Goal: Information Seeking & Learning: Learn about a topic

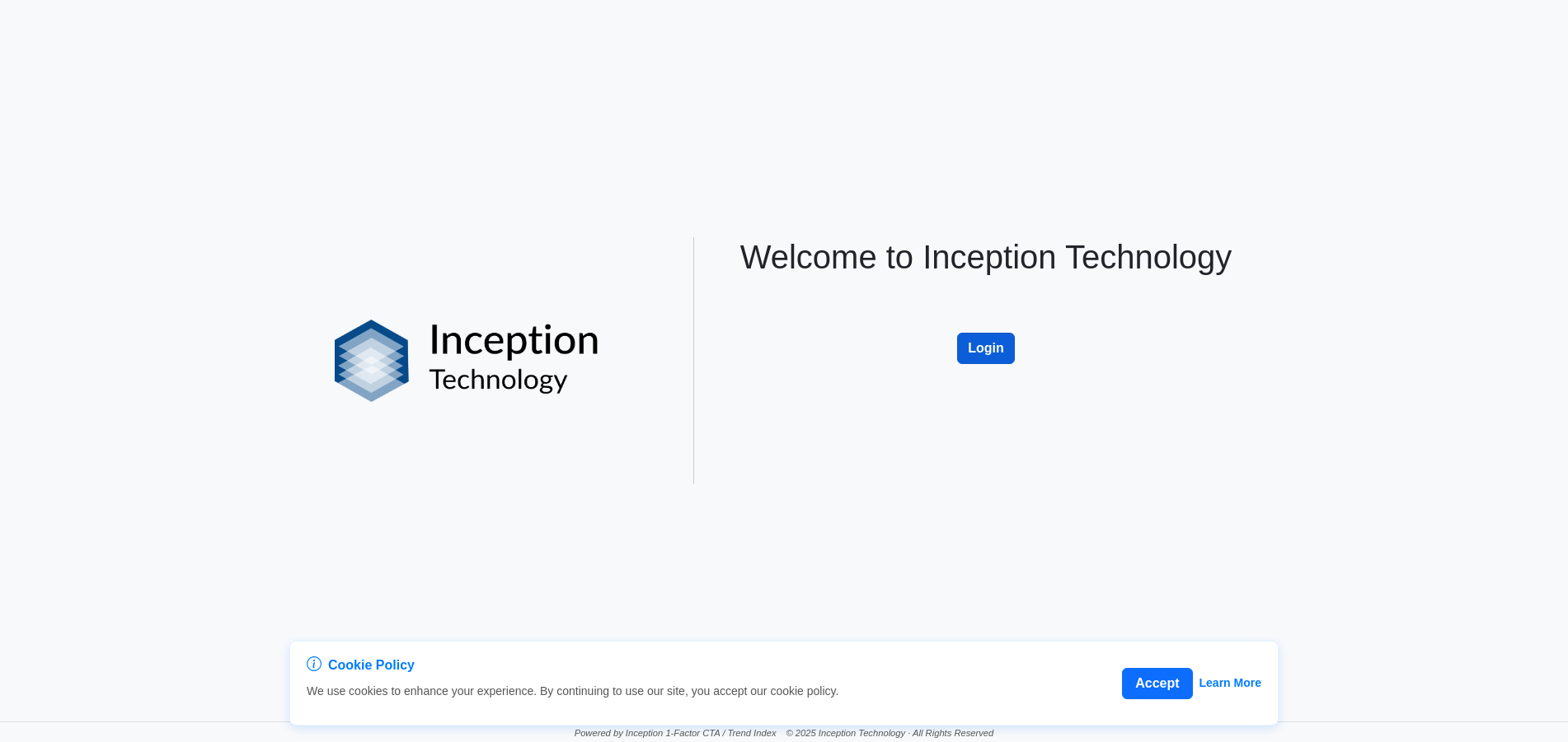
click at [985, 338] on button "Login" at bounding box center [985, 348] width 58 height 31
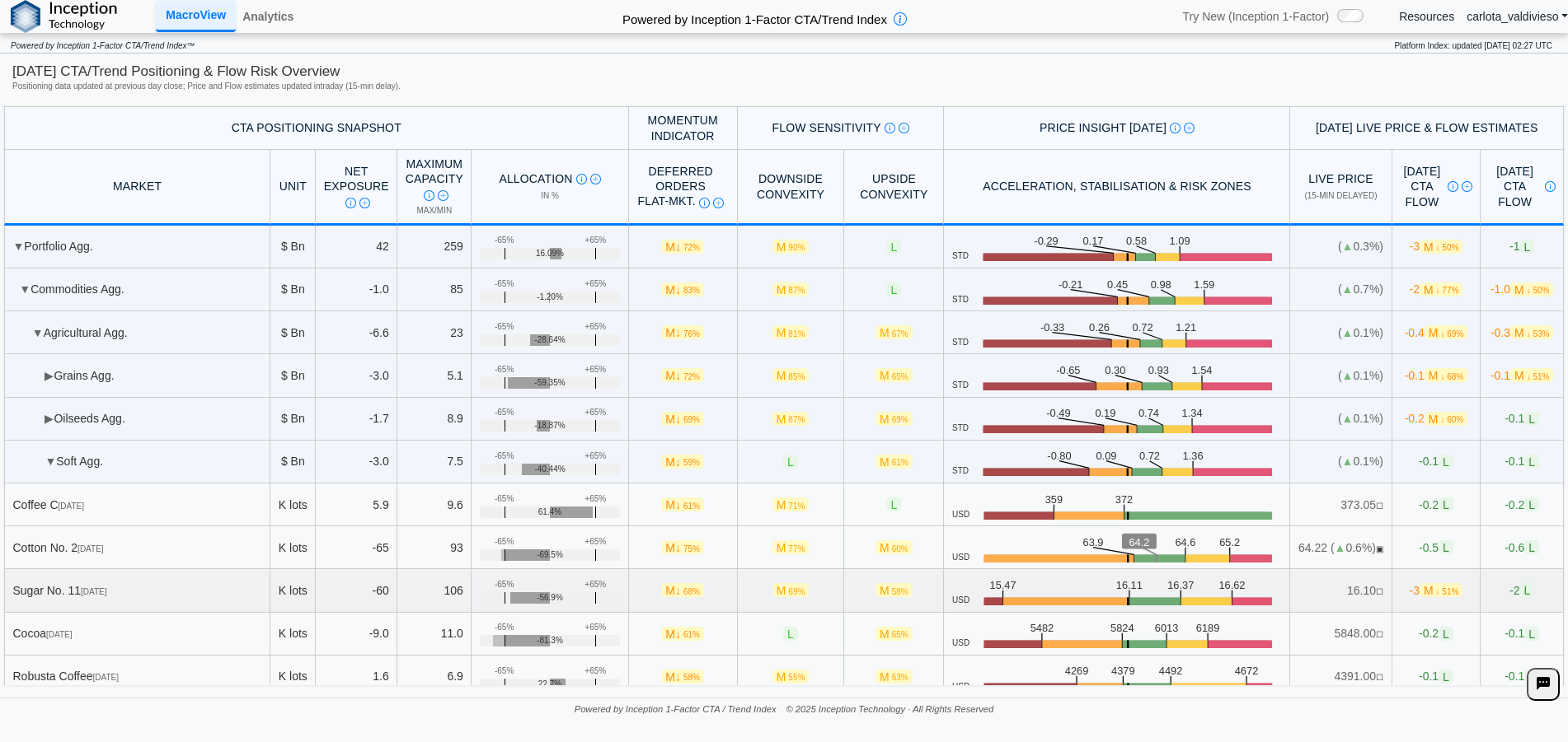
scroll to position [130, 0]
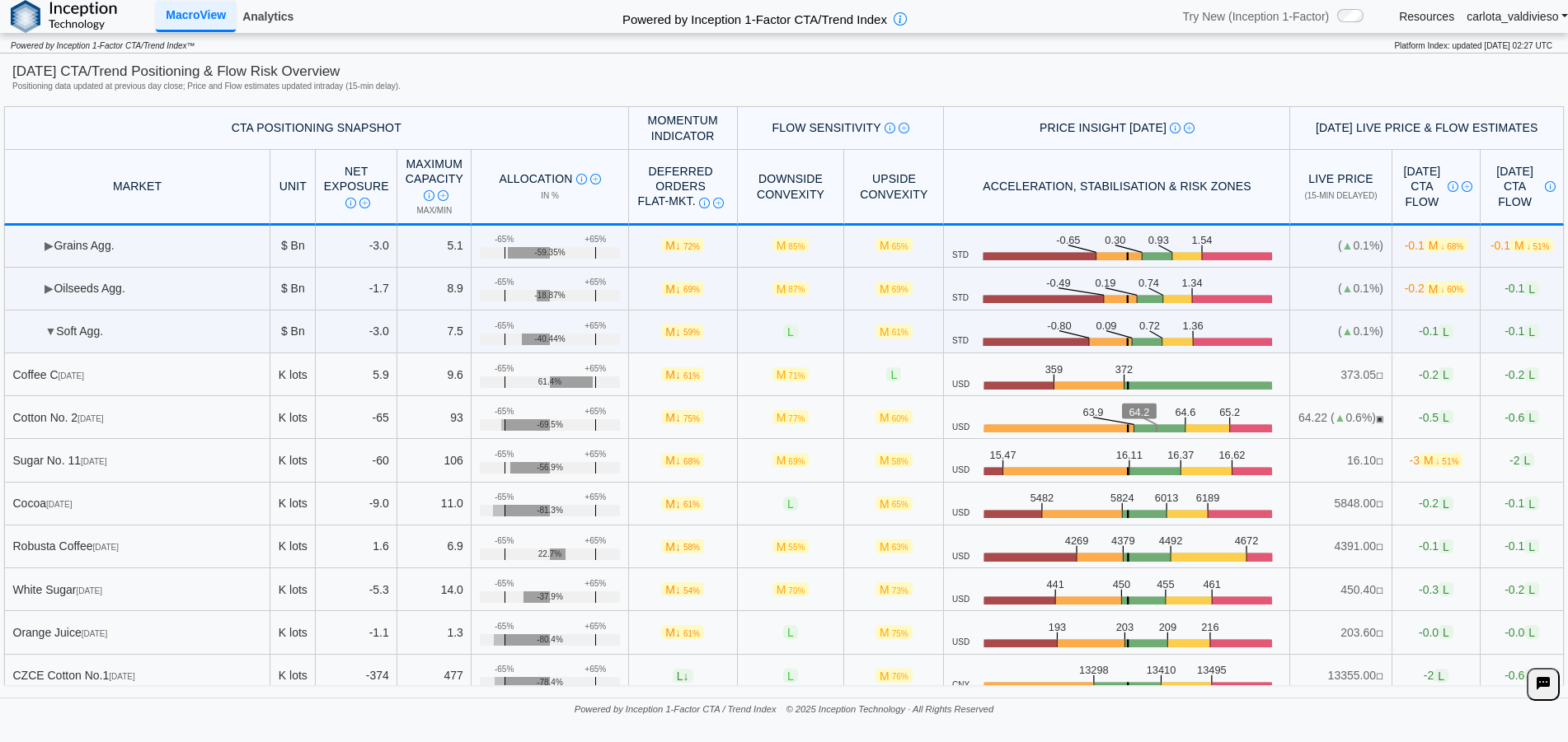
click at [265, 16] on link "Analytics" at bounding box center [268, 16] width 64 height 28
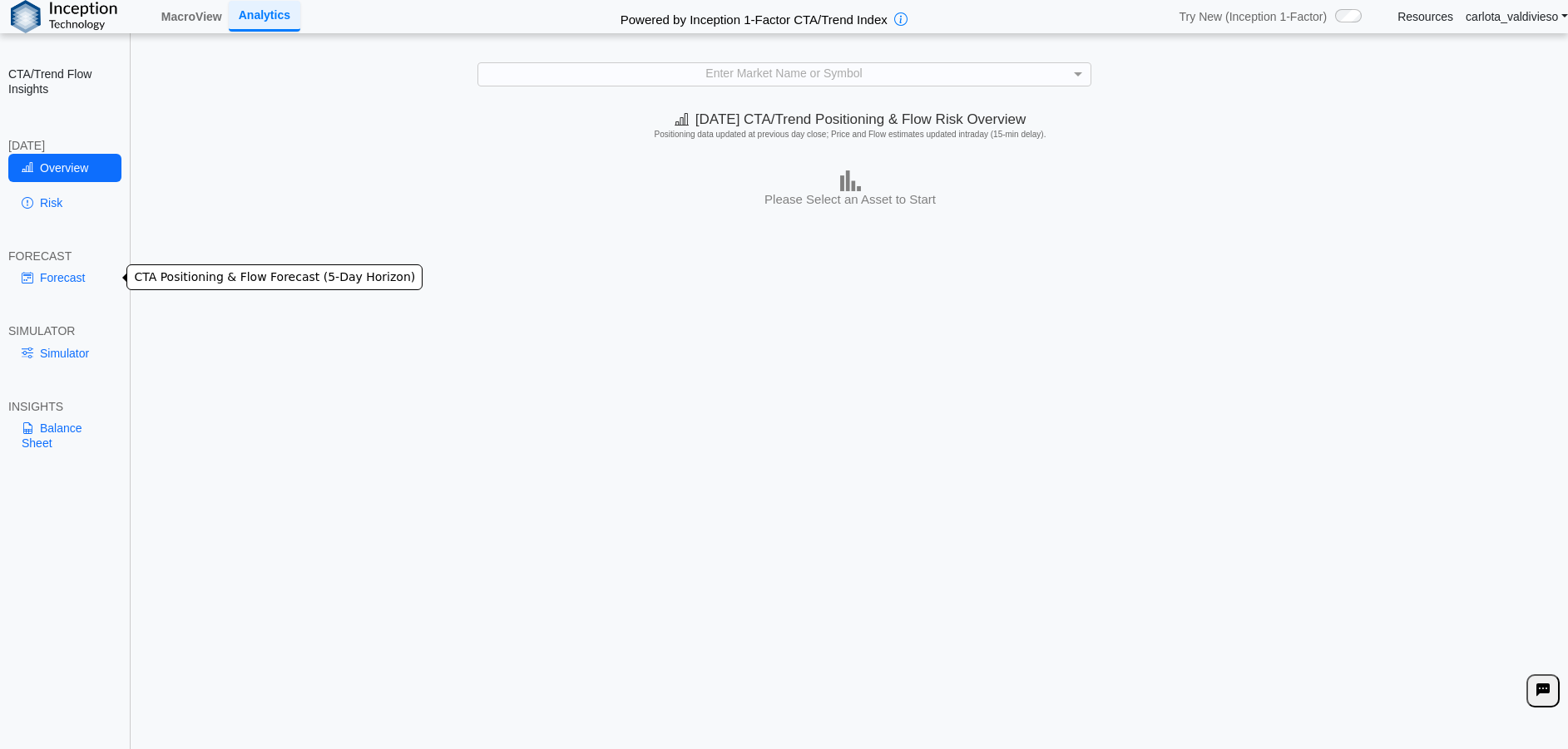
click at [71, 276] on link "Forecast" at bounding box center [64, 277] width 113 height 28
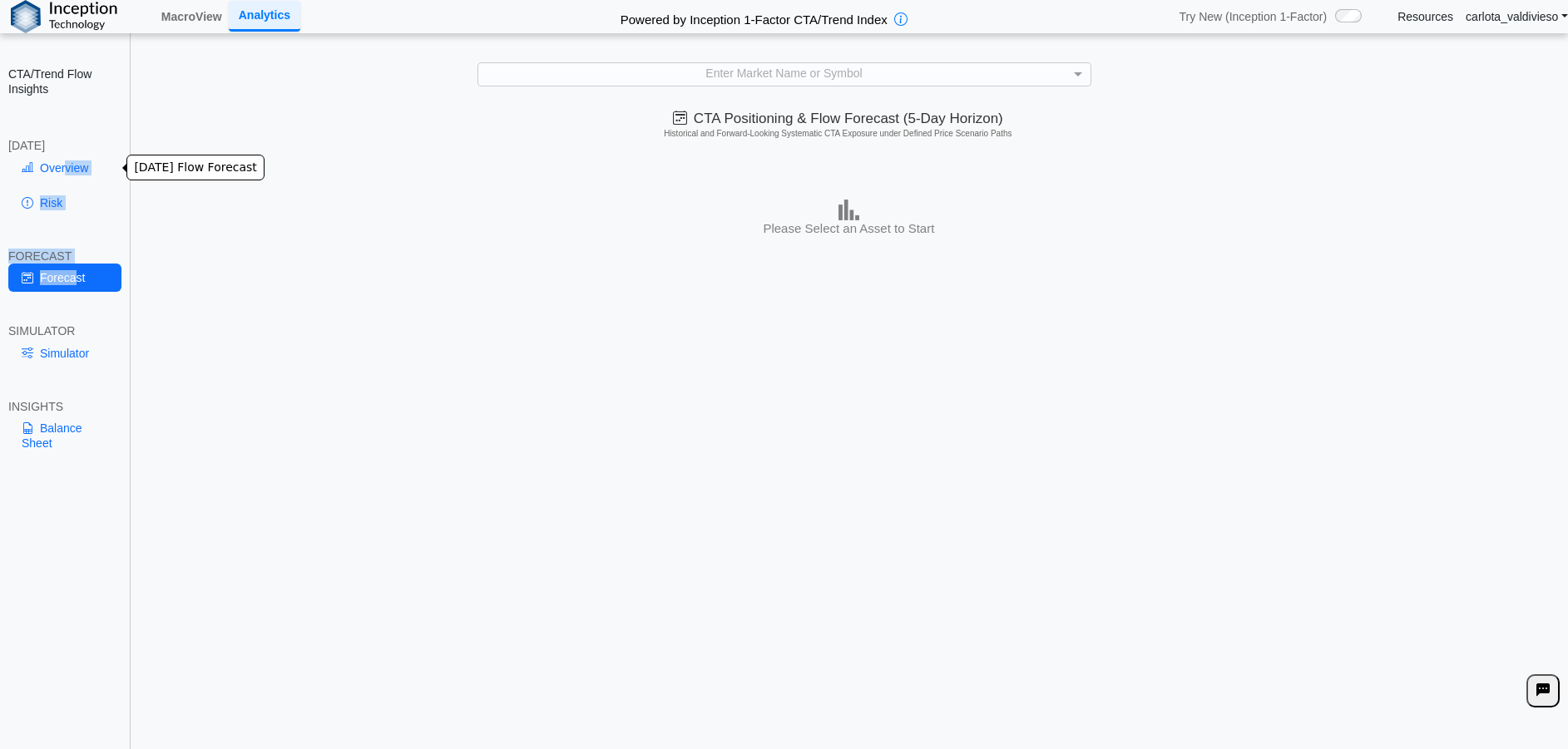
drag, startPoint x: 71, startPoint y: 276, endPoint x: 66, endPoint y: 168, distance: 108.1
click at [66, 168] on div "CTA/Trend Flow Insights [DATE] Overview Risk FORECAST Forecast SIMULATOR Simula…" at bounding box center [65, 374] width 131 height 749
click at [279, 249] on div "[DATE] CTA/Trend Positioning & Flow Risk Overview Positioning data updated at p…" at bounding box center [850, 428] width 1436 height 652
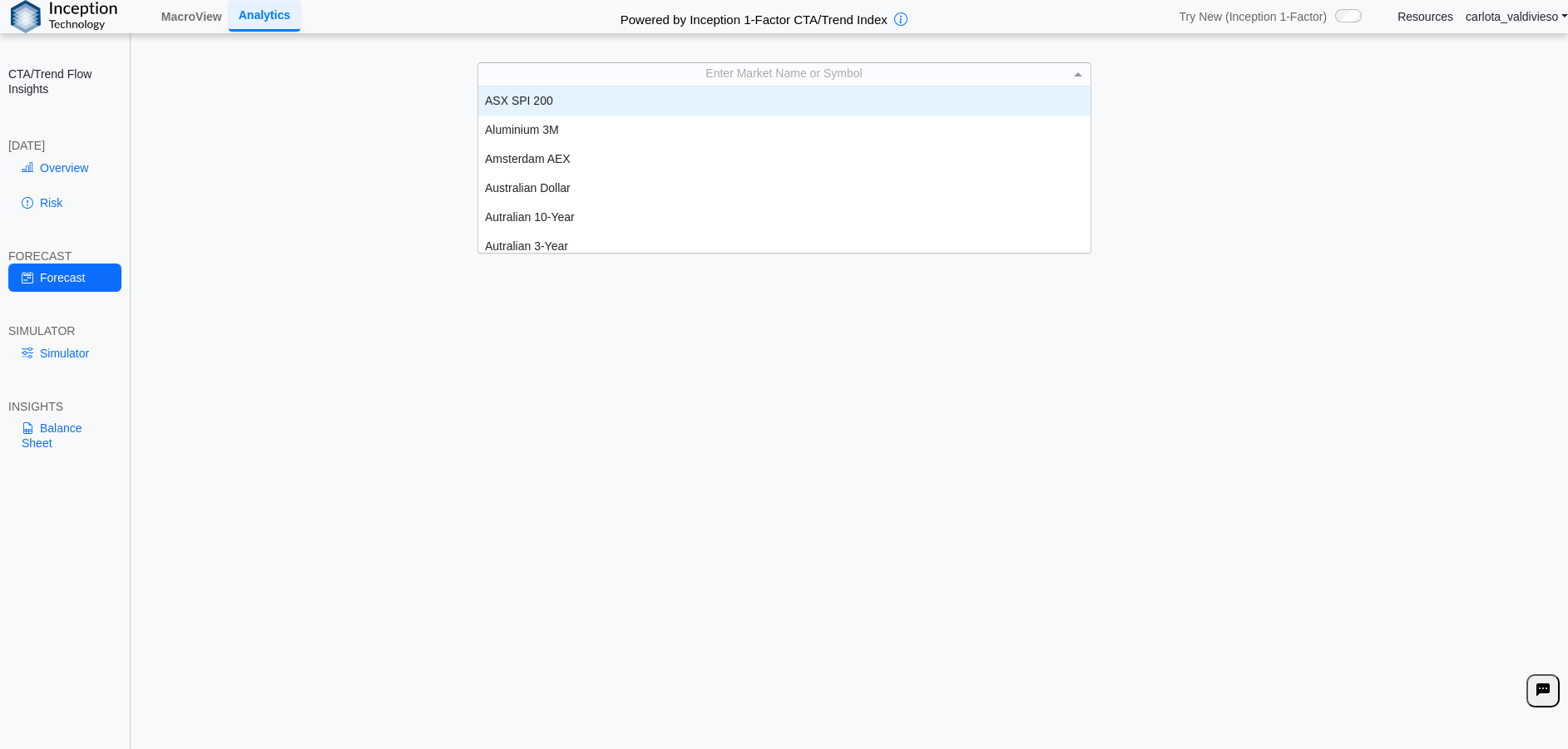
click at [642, 75] on div "Enter Market Name or Symbol" at bounding box center [784, 74] width 612 height 23
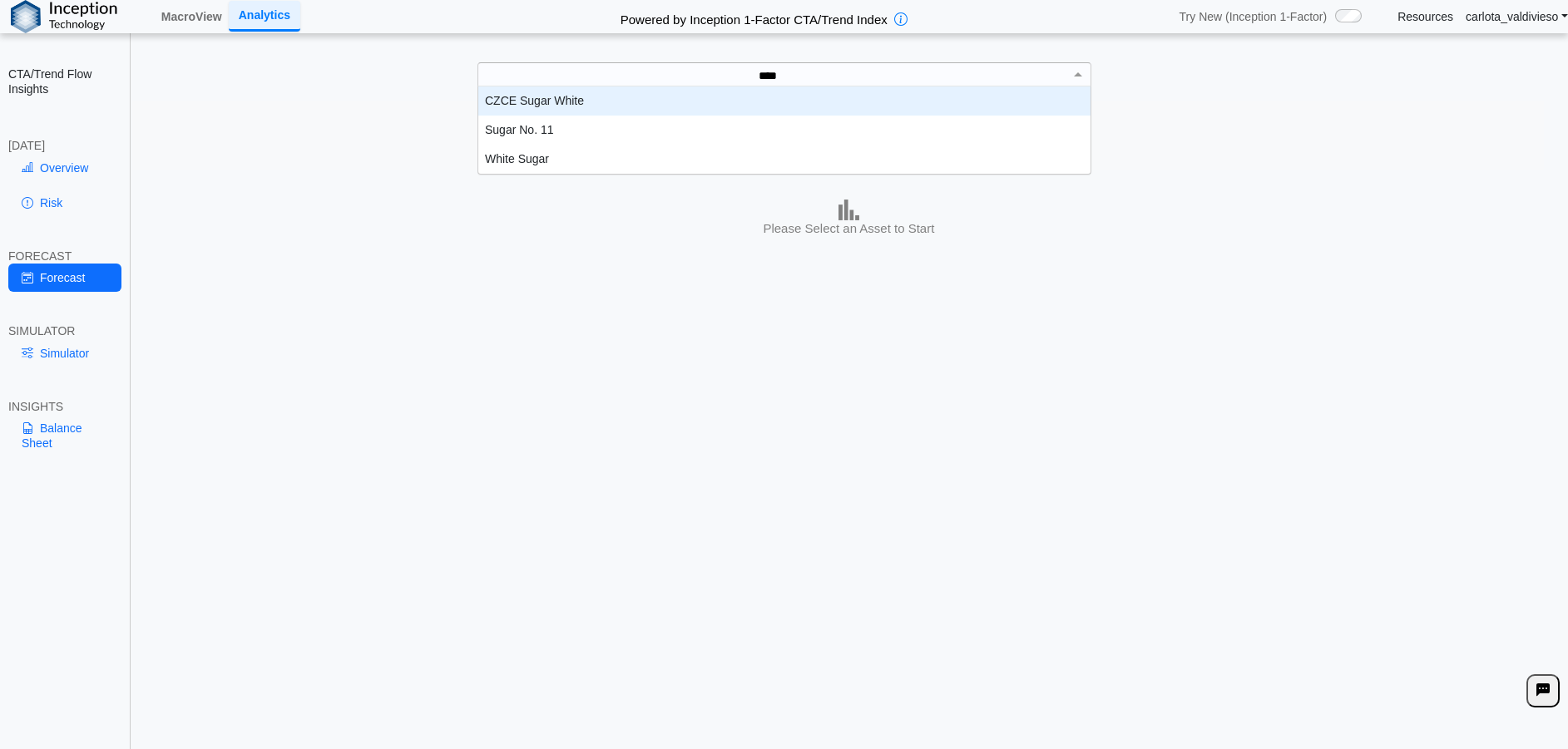
type input "*****"
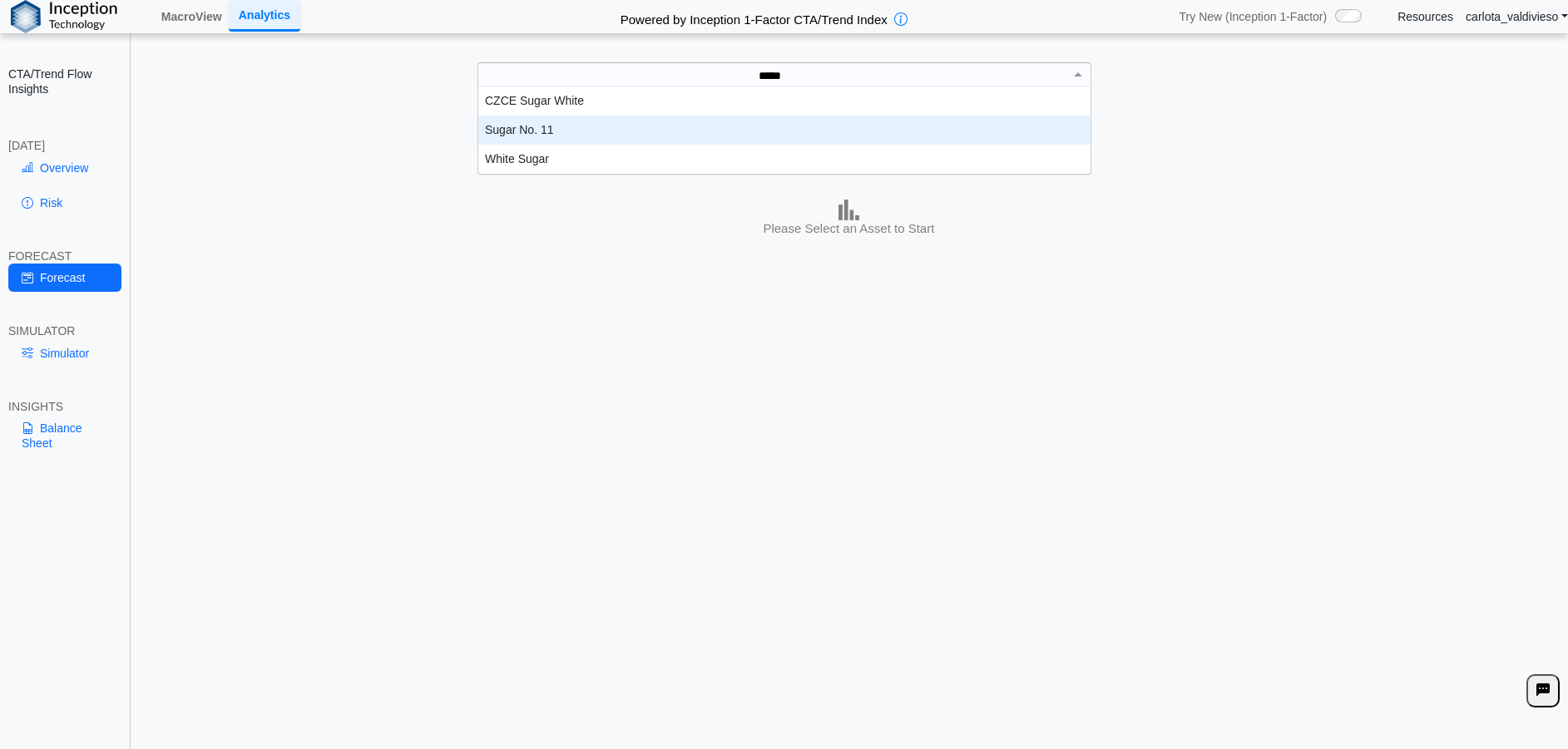
click at [617, 134] on div "Sugar No. 11" at bounding box center [784, 130] width 612 height 29
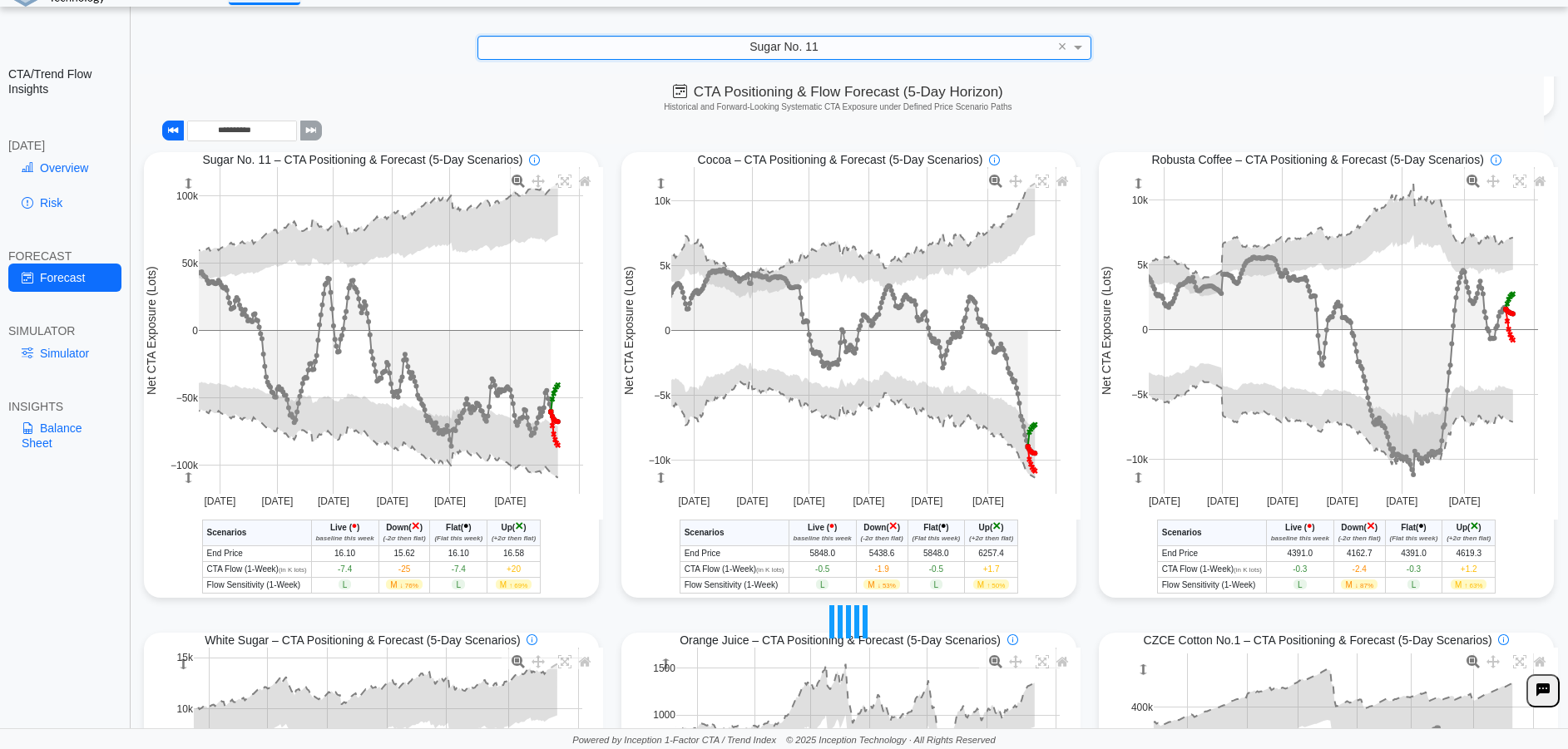
scroll to position [501, 0]
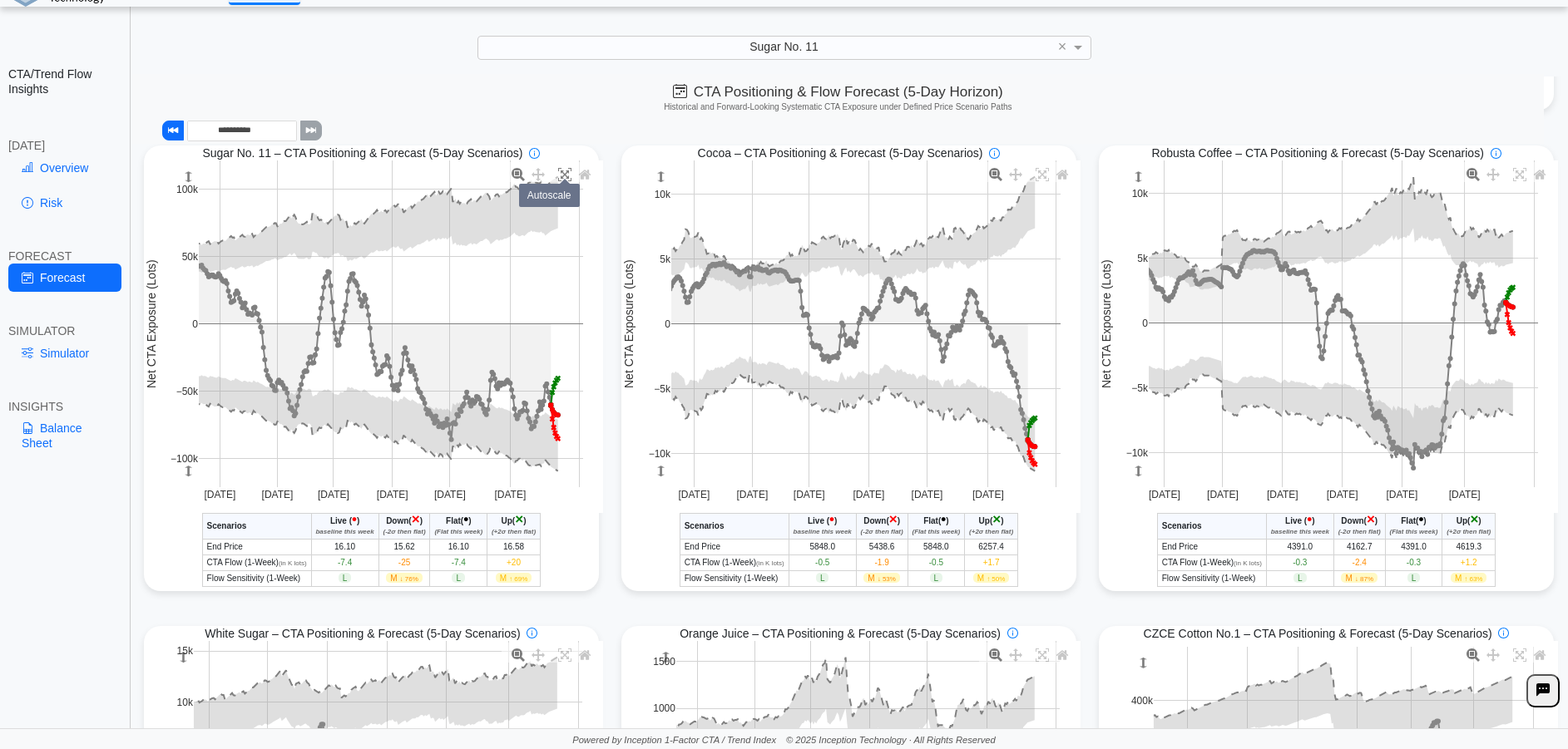
click at [559, 180] on icon at bounding box center [564, 174] width 14 height 14
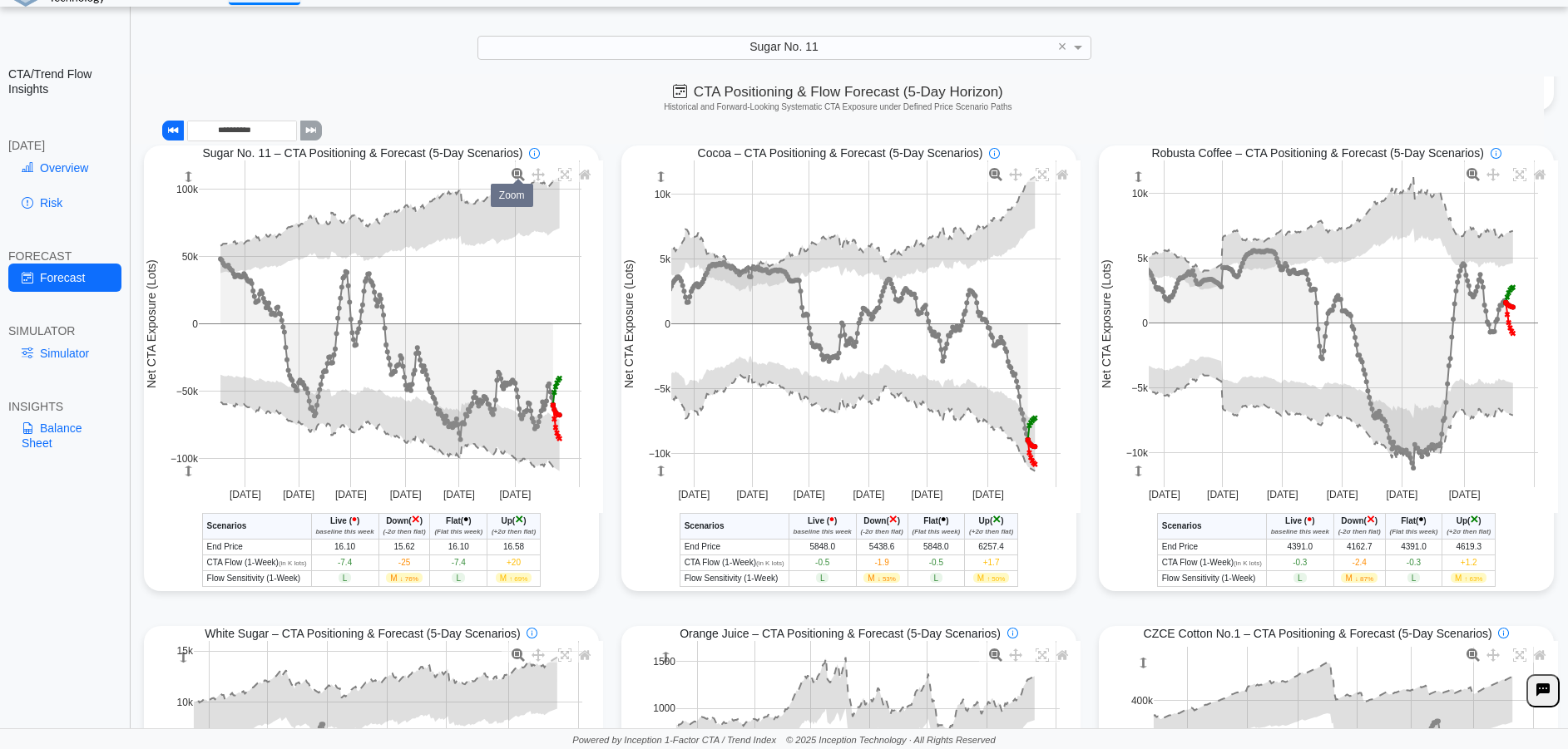
click at [511, 177] on icon at bounding box center [518, 174] width 14 height 14
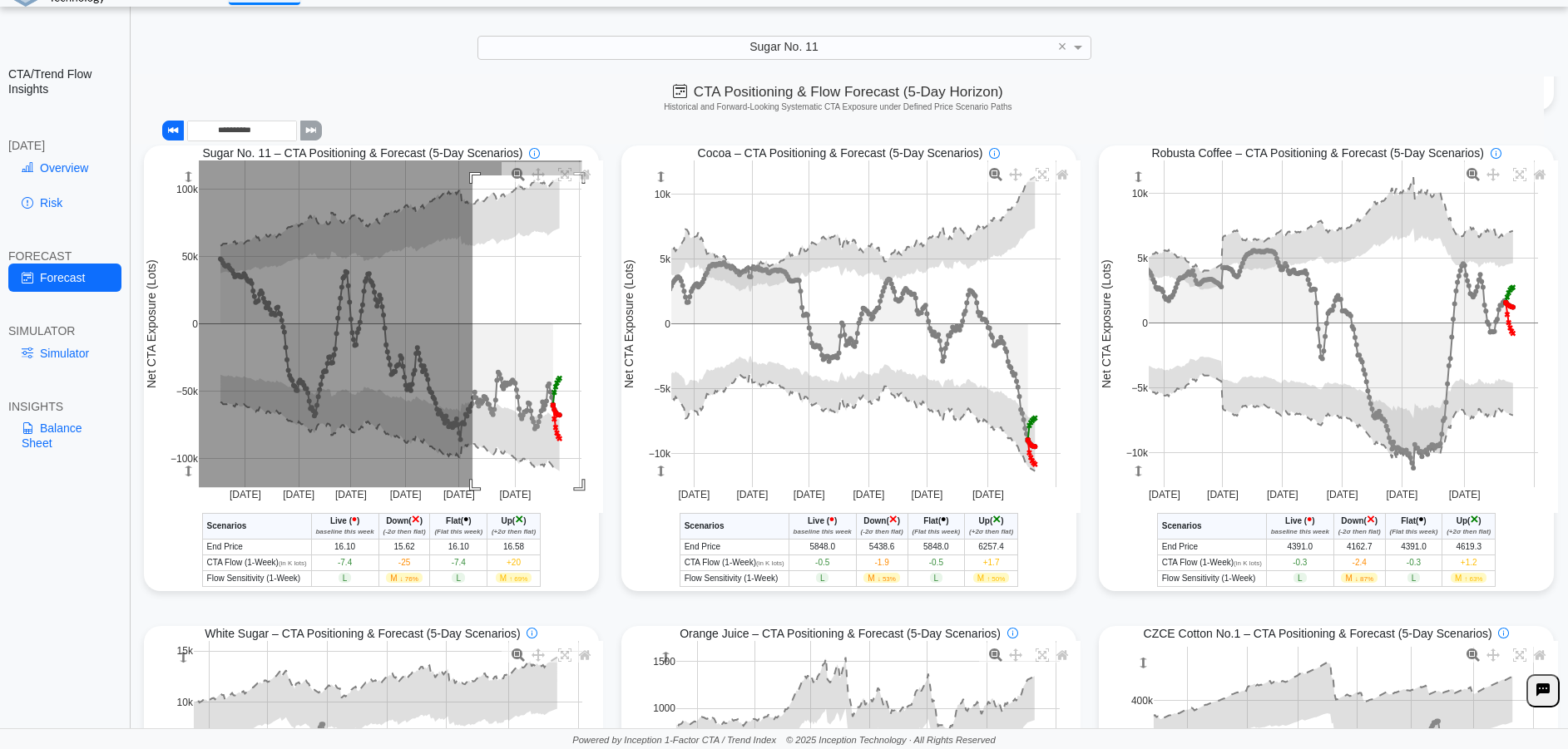
drag, startPoint x: 469, startPoint y: 178, endPoint x: 669, endPoint y: 537, distance: 411.0
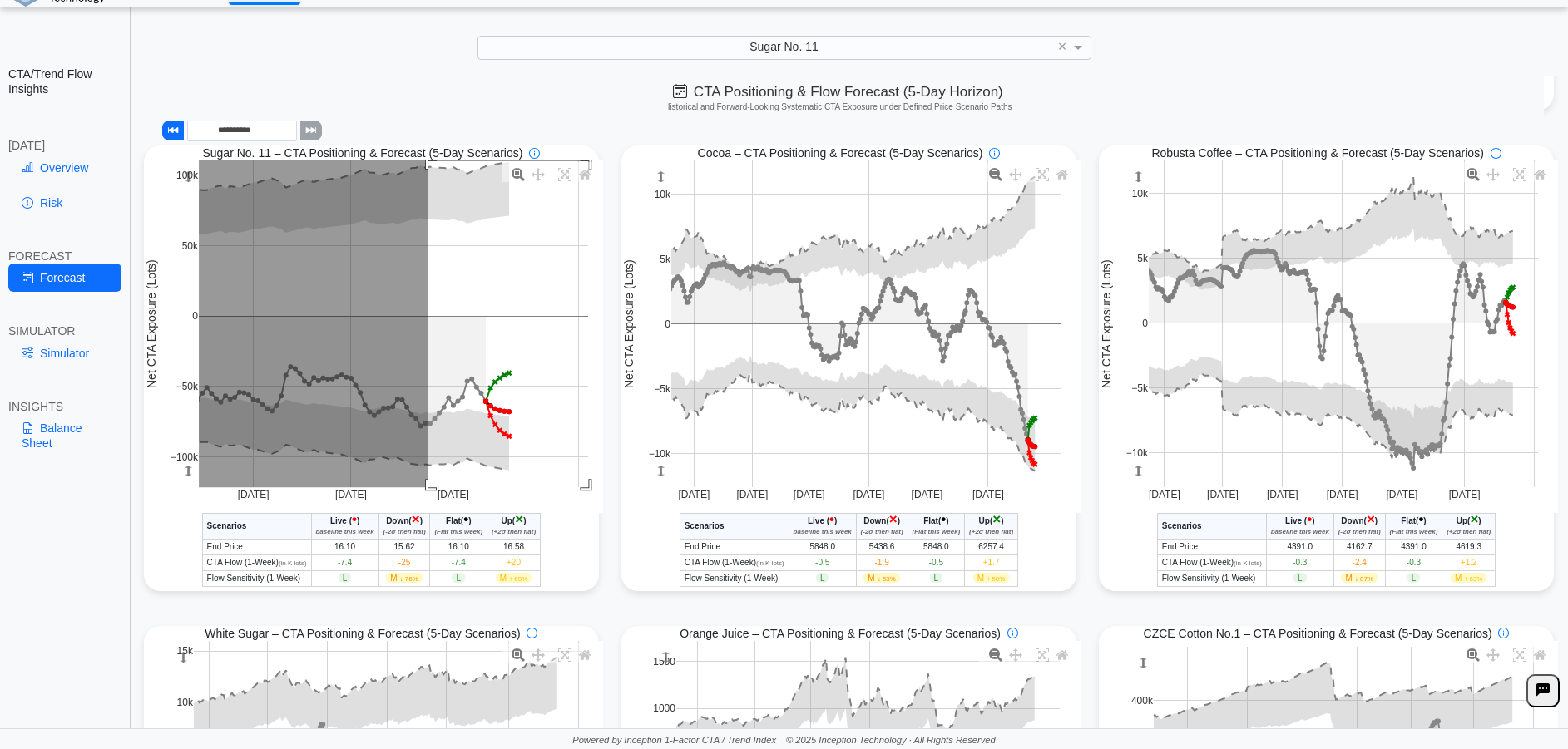
drag, startPoint x: 426, startPoint y: 165, endPoint x: 608, endPoint y: 517, distance: 396.3
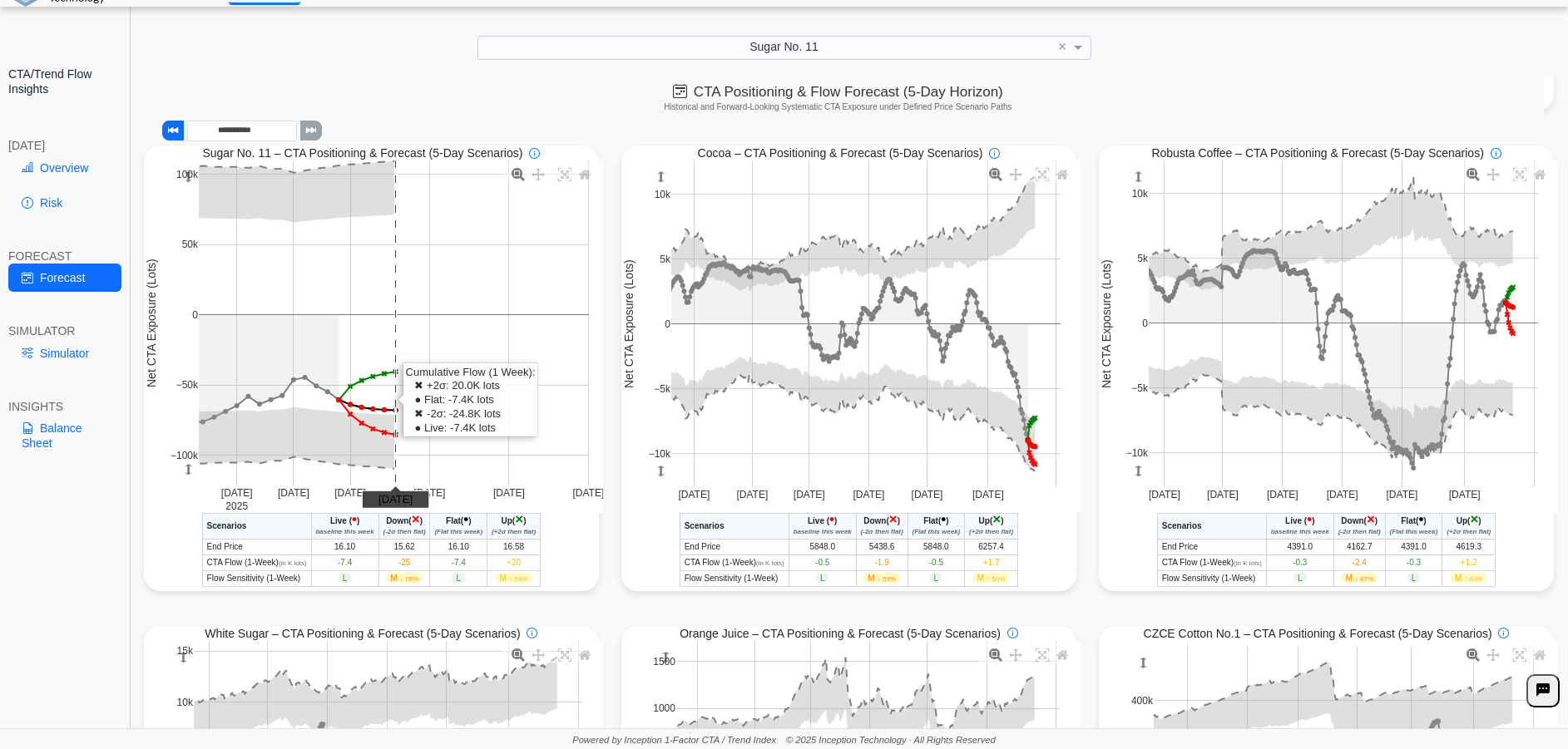
click at [564, 114] on div "**********" at bounding box center [839, 109] width 1412 height 70
